Goal: Entertainment & Leisure: Consume media (video, audio)

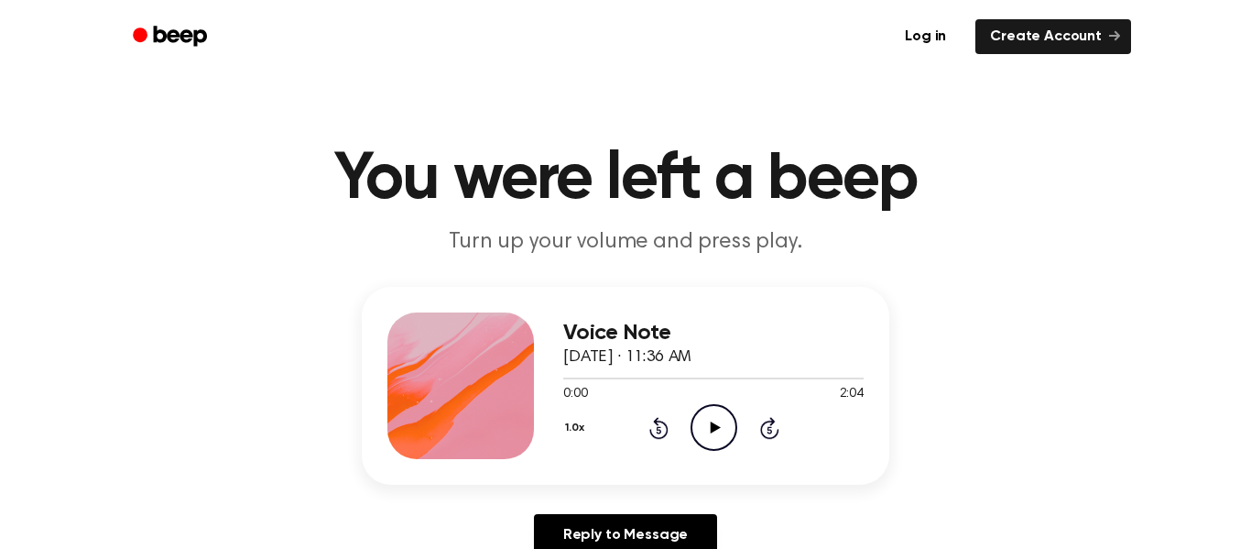
click at [712, 420] on icon "Play Audio" at bounding box center [714, 427] width 47 height 47
click at [713, 434] on icon "Pause Audio" at bounding box center [714, 427] width 47 height 47
click at [713, 434] on icon "Play Audio" at bounding box center [714, 427] width 47 height 47
drag, startPoint x: 592, startPoint y: 381, endPoint x: 565, endPoint y: 375, distance: 27.3
click at [565, 375] on div at bounding box center [713, 377] width 301 height 15
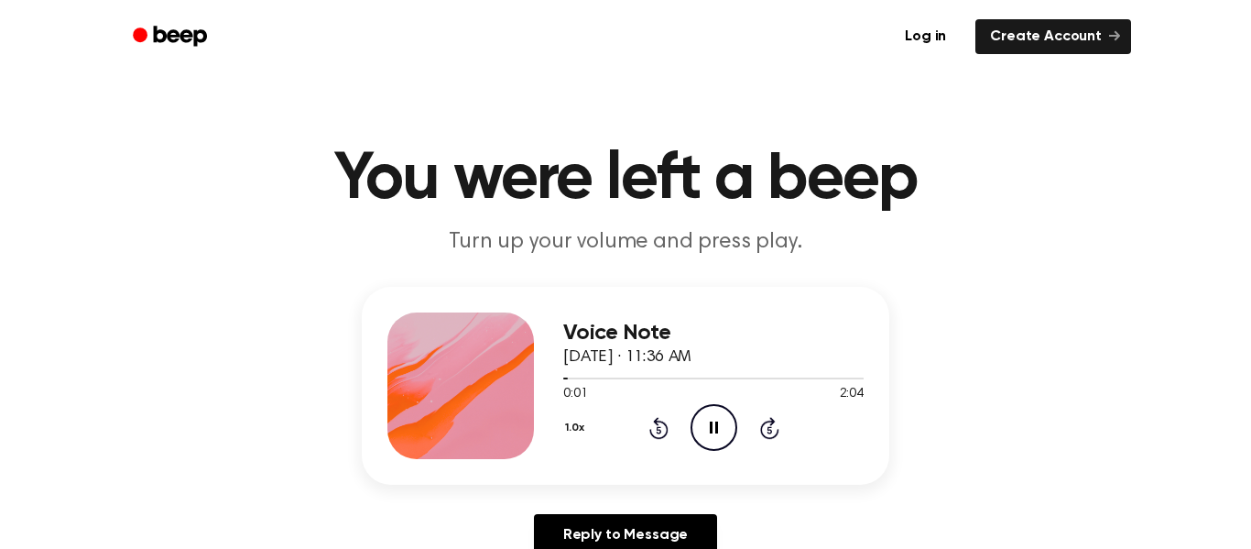
click at [703, 431] on icon "Pause Audio" at bounding box center [714, 427] width 47 height 47
click at [708, 424] on icon "Play Audio" at bounding box center [714, 427] width 47 height 47
click at [715, 439] on icon "Pause Audio" at bounding box center [714, 427] width 47 height 47
click at [715, 439] on icon "Play Audio" at bounding box center [714, 427] width 47 height 47
click at [715, 439] on icon "Pause Audio" at bounding box center [714, 427] width 47 height 47
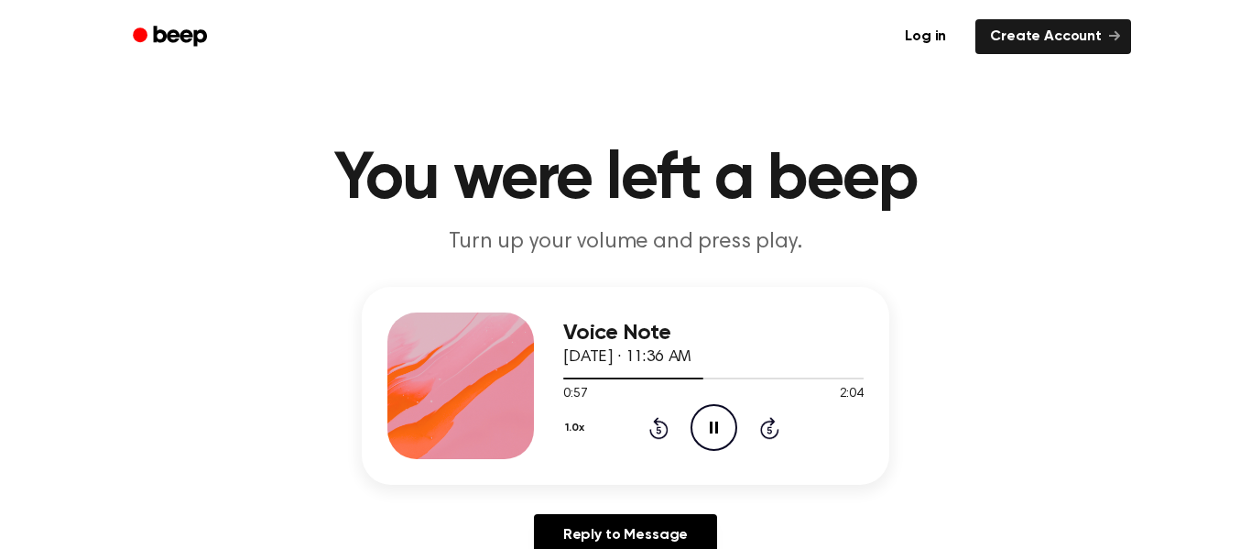
click at [710, 438] on icon "Pause Audio" at bounding box center [714, 427] width 47 height 47
click at [705, 440] on icon "Play Audio" at bounding box center [714, 427] width 47 height 47
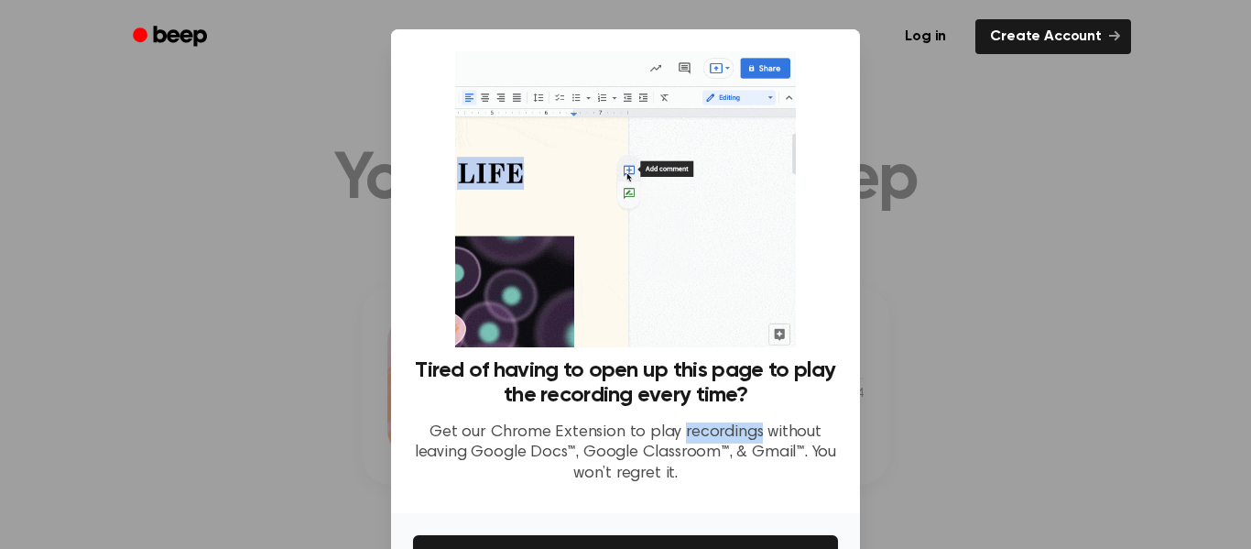
click at [1057, 169] on div "​ Tired of having to open up this page to play the recording every time? Get ou…" at bounding box center [625, 333] width 1251 height 667
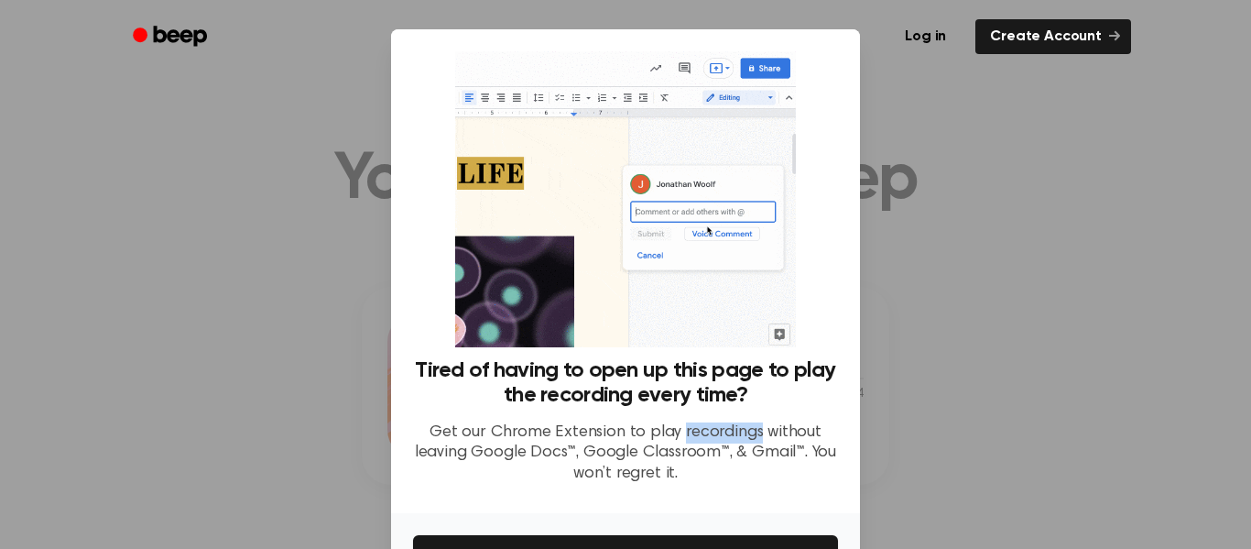
scroll to position [118, 0]
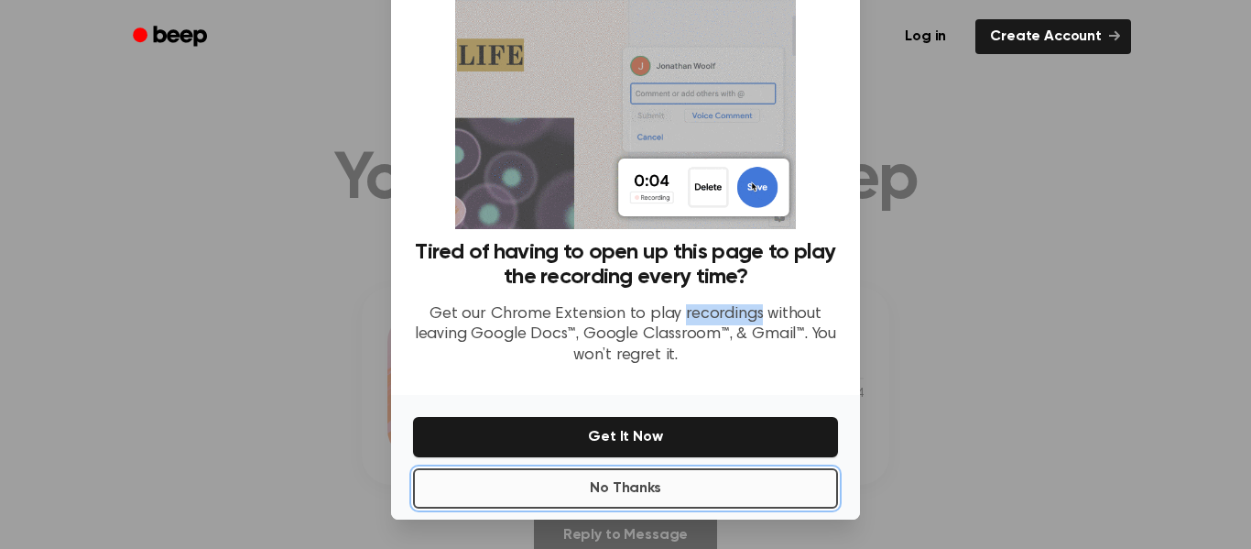
click at [687, 502] on button "No Thanks" at bounding box center [625, 488] width 425 height 40
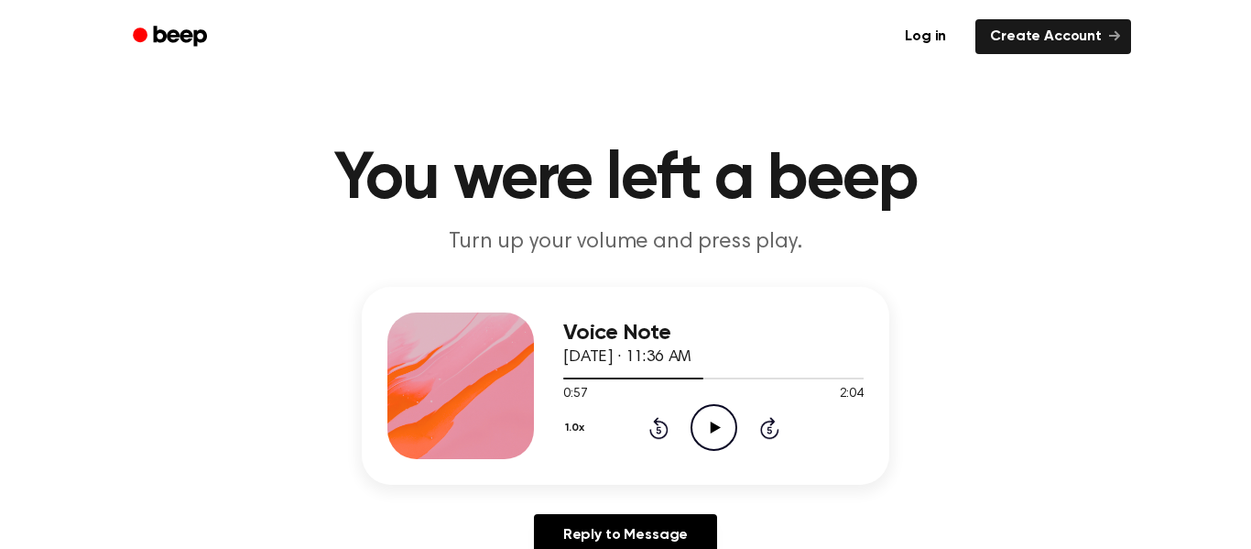
click at [718, 436] on icon "Play Audio" at bounding box center [714, 427] width 47 height 47
click at [719, 429] on icon "Pause Audio" at bounding box center [714, 427] width 47 height 47
click at [719, 429] on icon "Play Audio" at bounding box center [714, 427] width 47 height 47
click at [710, 410] on icon "Pause Audio" at bounding box center [714, 427] width 47 height 47
click at [706, 418] on icon "Play Audio" at bounding box center [714, 427] width 47 height 47
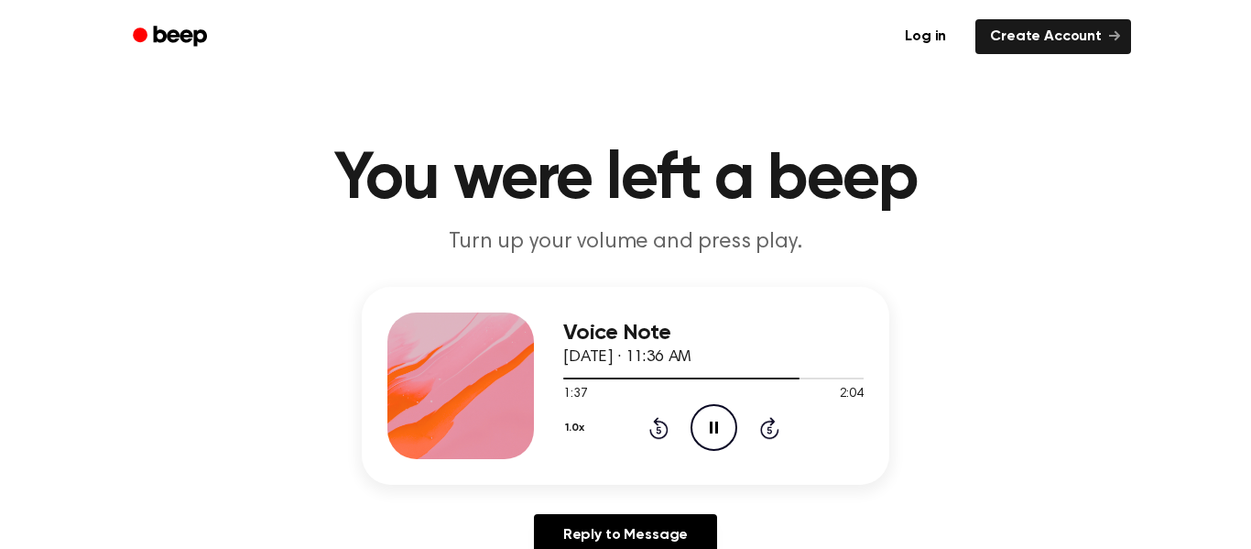
click at [704, 425] on icon "Pause Audio" at bounding box center [714, 427] width 47 height 47
click at [704, 425] on icon "Play Audio" at bounding box center [714, 427] width 47 height 47
click at [719, 440] on icon "Play Audio" at bounding box center [714, 427] width 47 height 47
click at [719, 440] on icon "Pause Audio" at bounding box center [714, 427] width 47 height 47
click at [719, 440] on icon "Play Audio" at bounding box center [714, 427] width 47 height 47
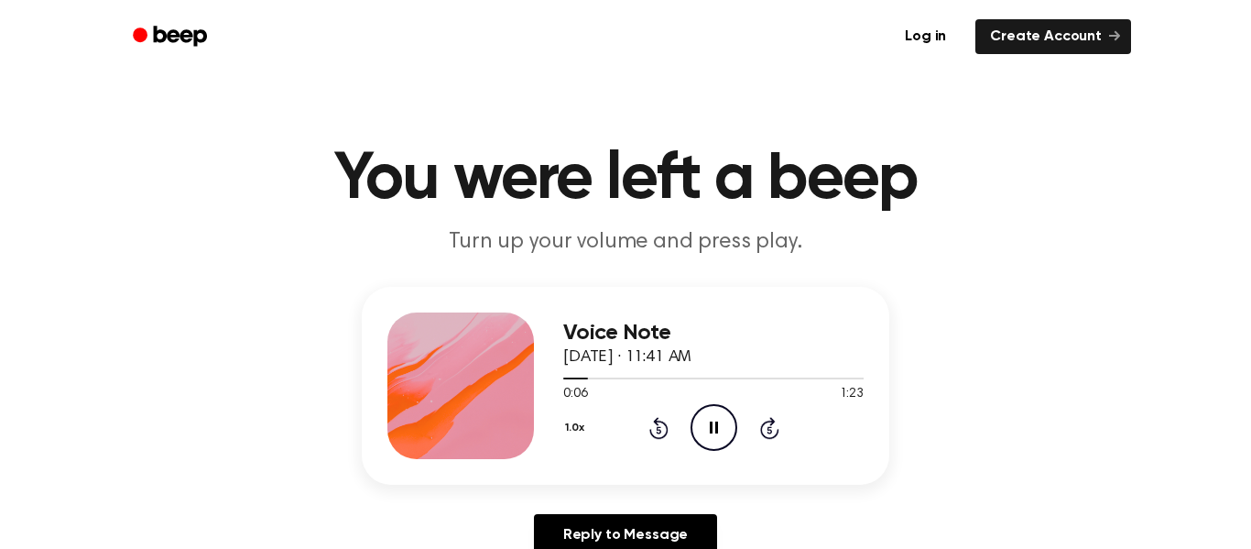
click at [719, 440] on icon "Pause Audio" at bounding box center [714, 427] width 47 height 47
click at [721, 430] on icon "Play Audio" at bounding box center [714, 427] width 47 height 47
click at [727, 421] on icon "Pause Audio" at bounding box center [714, 427] width 47 height 47
click at [727, 421] on icon "Play Audio" at bounding box center [714, 427] width 47 height 47
click at [727, 421] on icon "Pause Audio" at bounding box center [714, 427] width 47 height 47
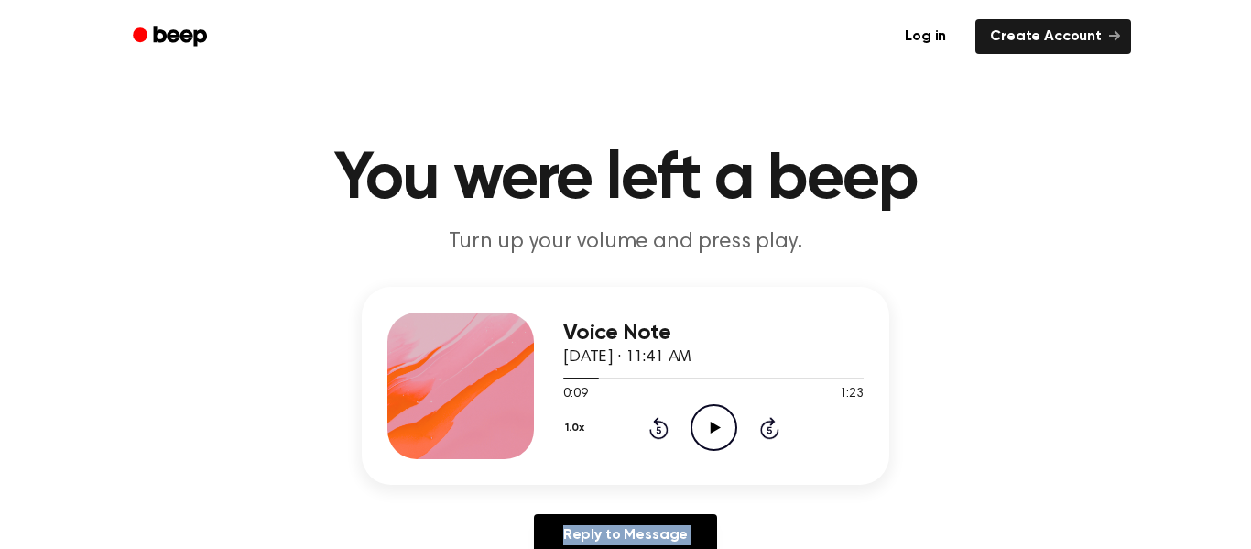
click at [727, 421] on icon "Play Audio" at bounding box center [714, 427] width 47 height 47
click at [727, 421] on icon "Pause Audio" at bounding box center [714, 427] width 47 height 47
click at [973, 388] on div "Voice Note October 6, 2025 · 11:41 AM 0:10 1:23 Your browser does not support t…" at bounding box center [626, 429] width 1208 height 284
